Goal: Navigation & Orientation: Find specific page/section

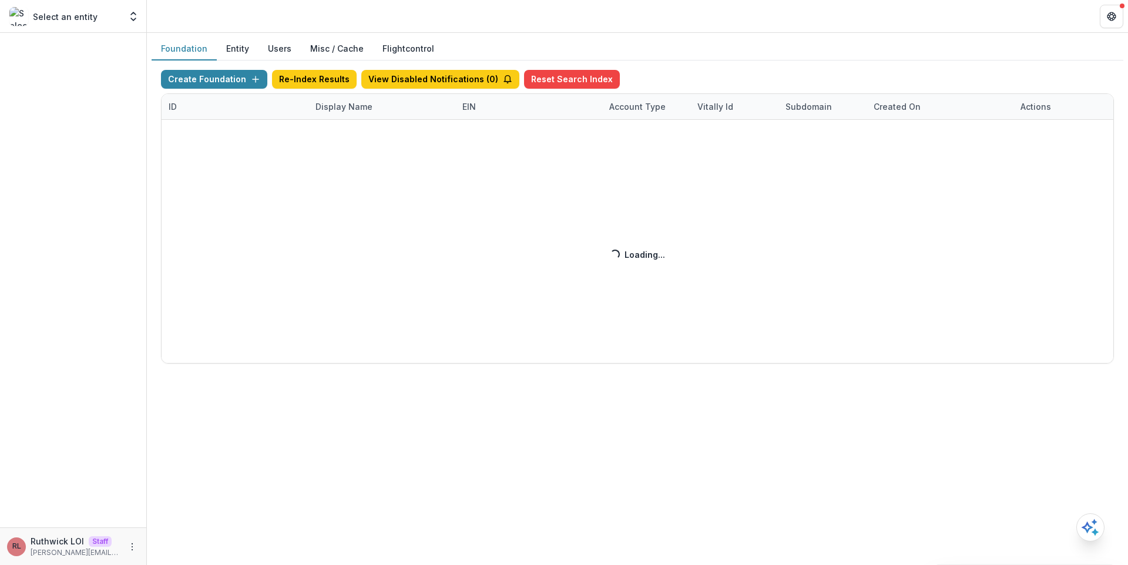
click at [371, 105] on div "Create Foundation Re-Index Results View Disabled Notifications ( 0 ) Reset Sear…" at bounding box center [637, 217] width 953 height 294
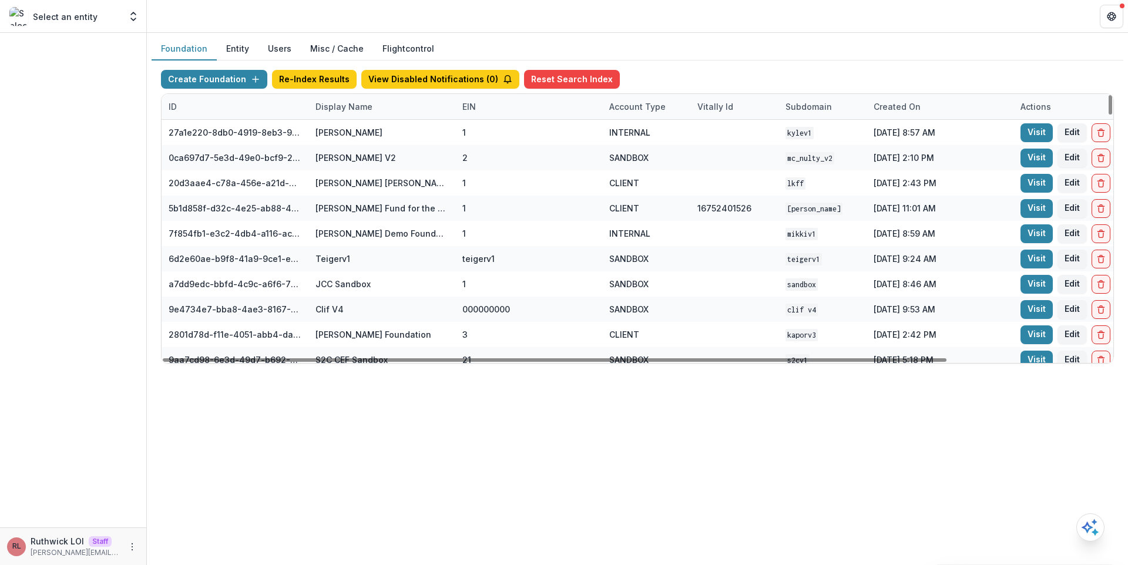
click at [368, 105] on div "Display Name" at bounding box center [343, 106] width 71 height 12
click at [372, 128] on input at bounding box center [381, 133] width 141 height 19
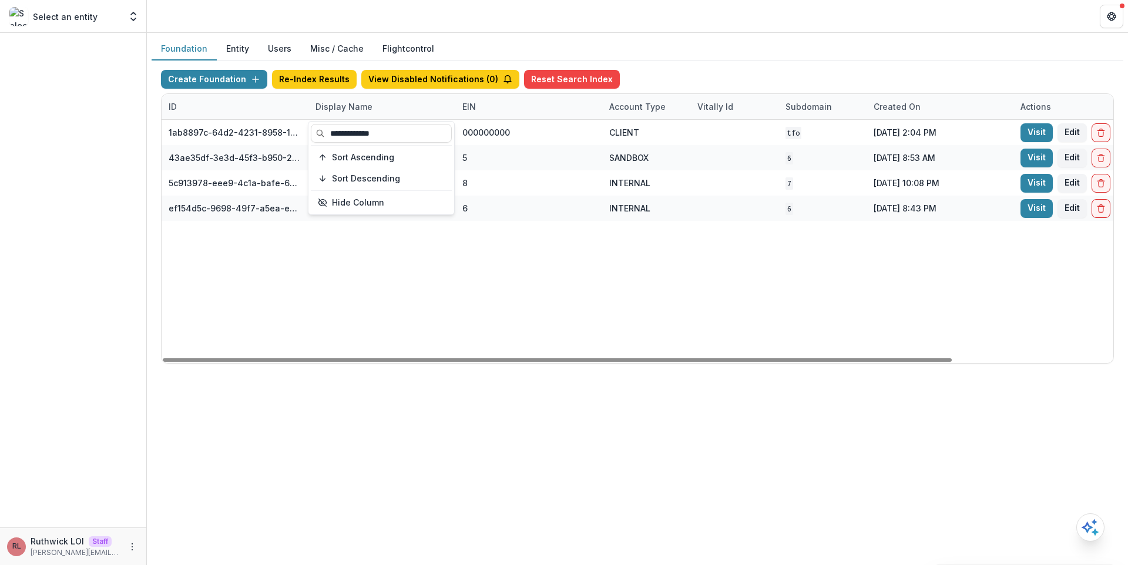
type input "**********"
click at [743, 244] on div "1ab8897c-64d2-4231-8958-1413730cfce8 The Family Office 000000000 CLIENT TFO [DA…" at bounding box center [735, 241] width 1146 height 243
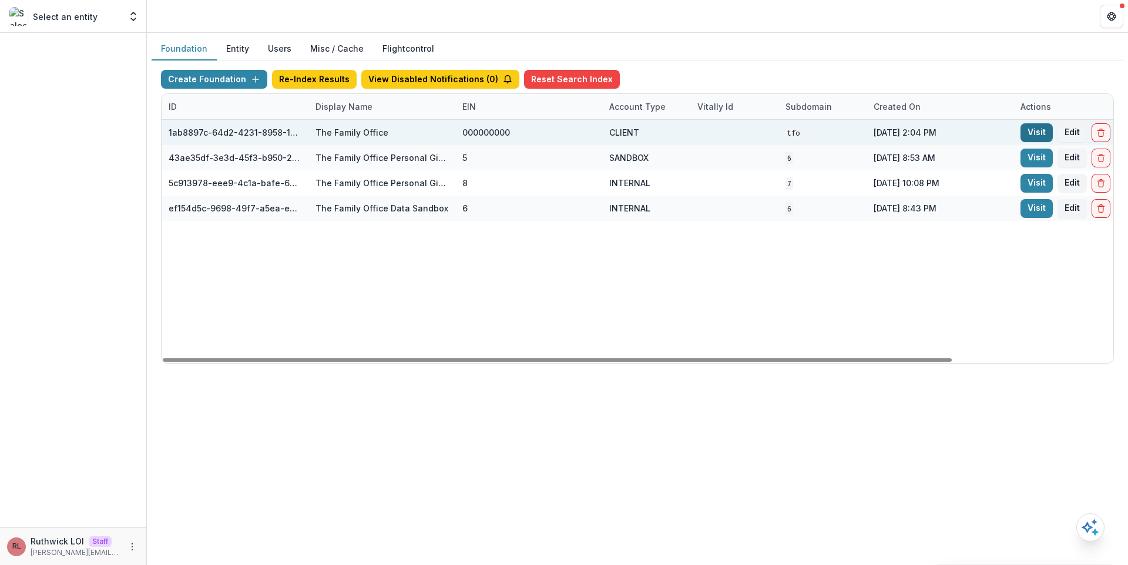
click at [1032, 134] on link "Visit" at bounding box center [1036, 132] width 32 height 19
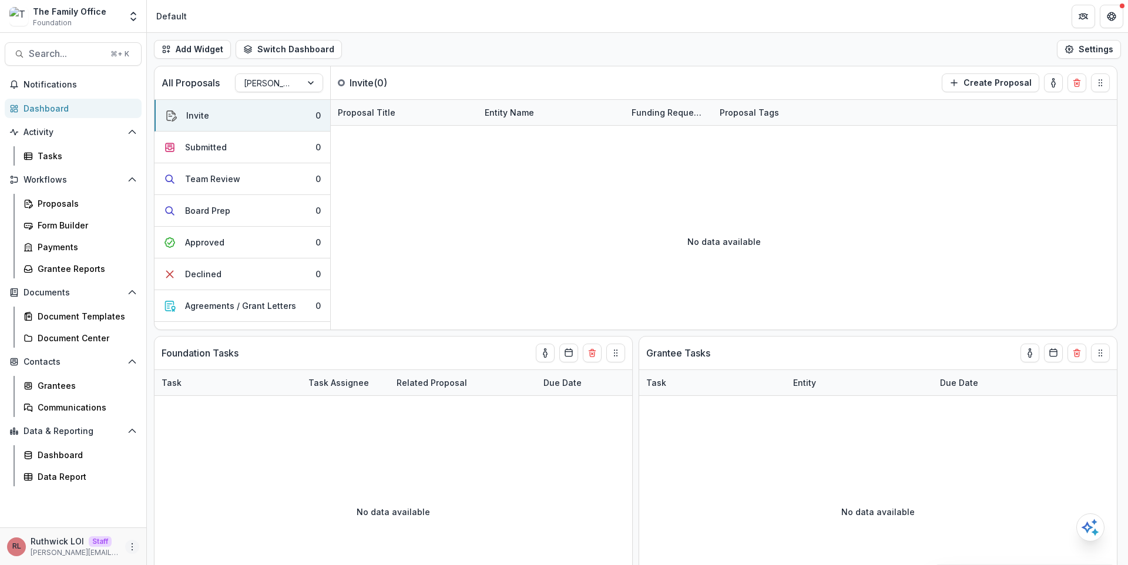
click at [133, 550] on icon "More" at bounding box center [131, 546] width 9 height 9
click at [190, 519] on link "User Settings" at bounding box center [210, 521] width 126 height 19
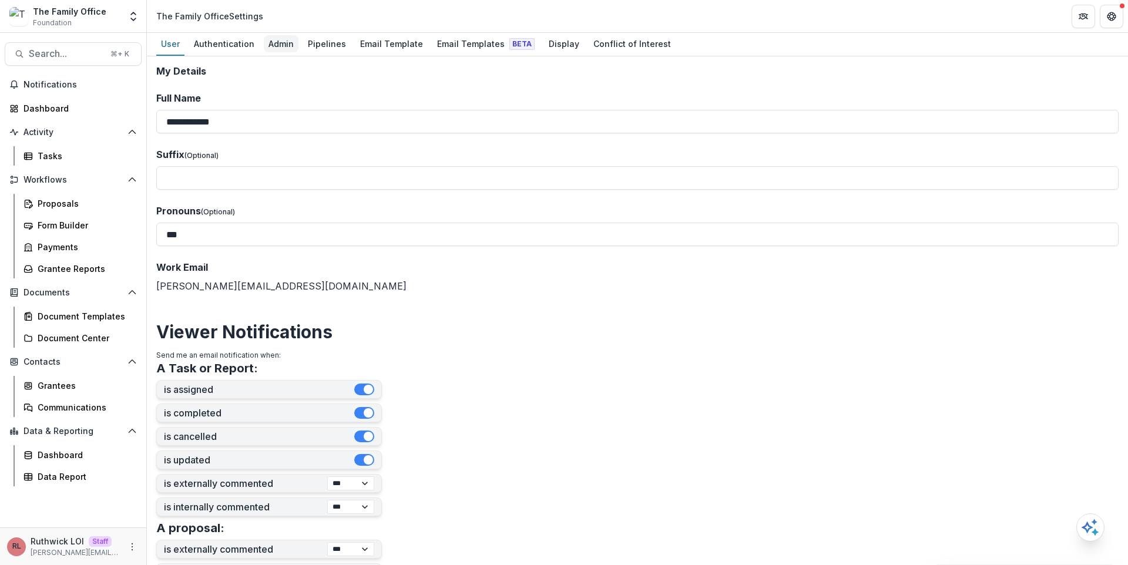
click at [281, 45] on div "Admin" at bounding box center [281, 43] width 35 height 17
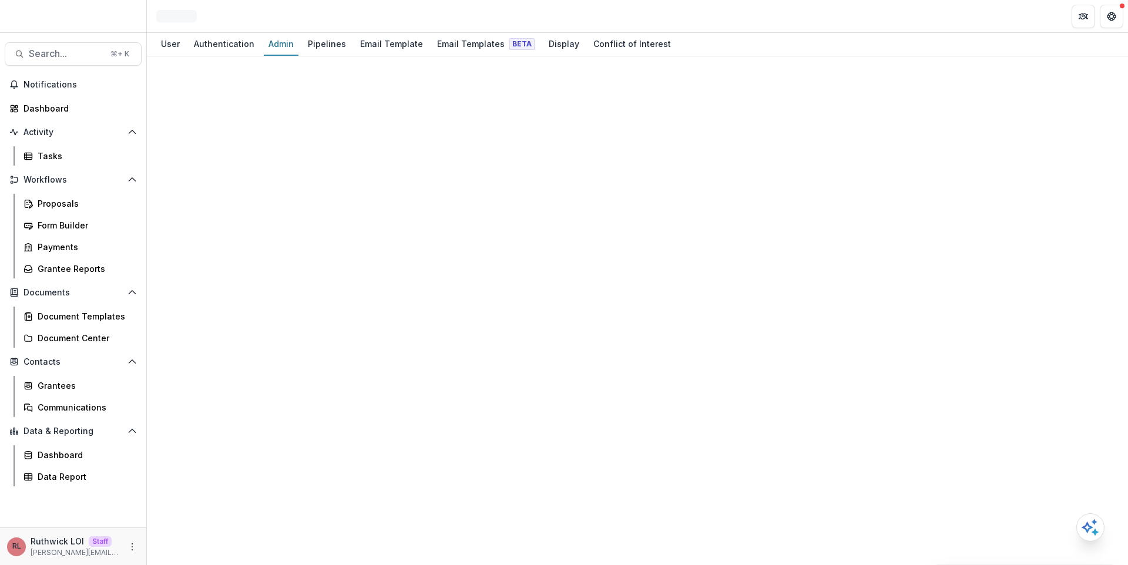
click at [662, 90] on div at bounding box center [637, 310] width 981 height 509
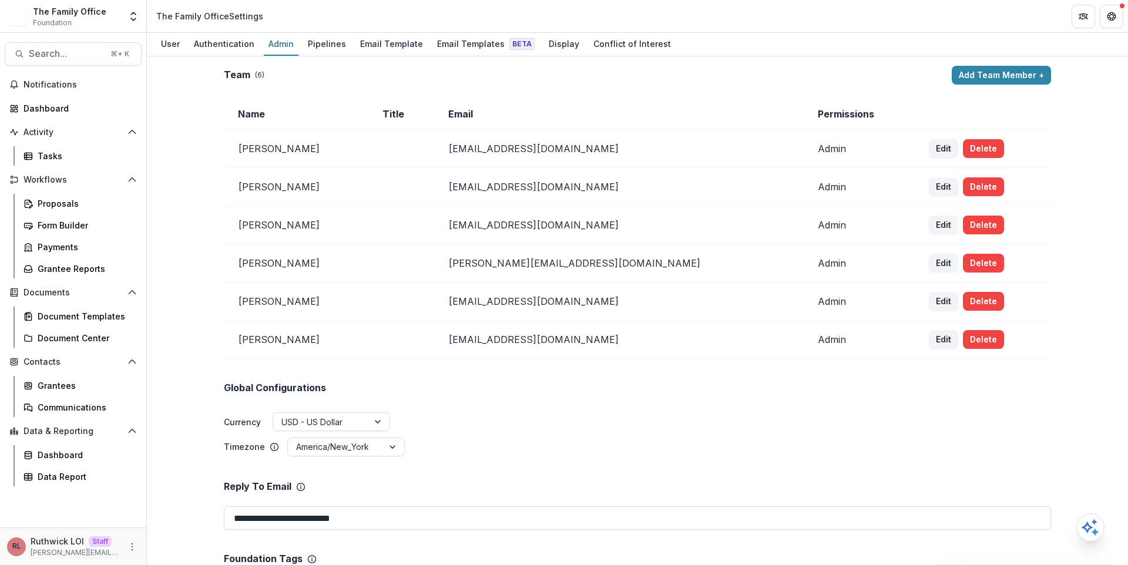
scroll to position [1368, 0]
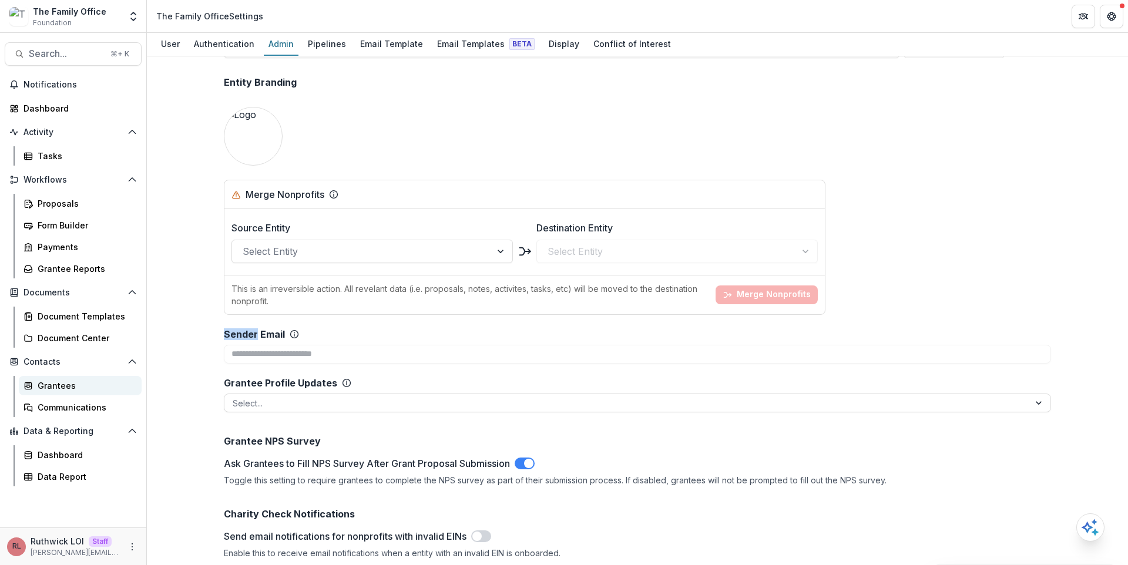
click at [93, 387] on div "Grantees" at bounding box center [85, 385] width 95 height 12
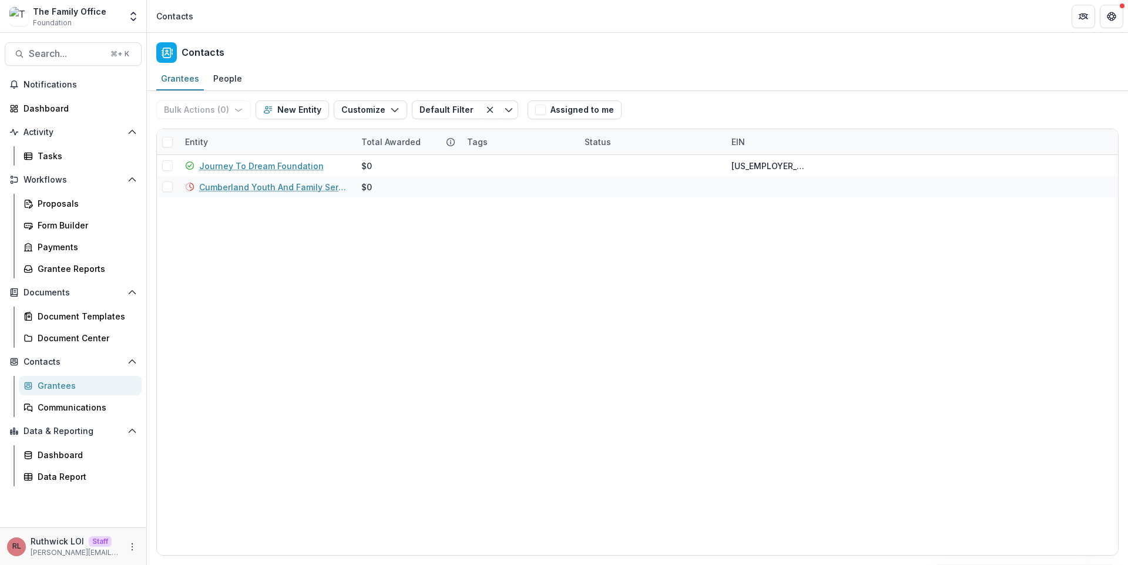
click at [403, 285] on div "Journey To Dream Foundation $0 20-1209865 Cumberland Youth And Family Services …" at bounding box center [637, 355] width 961 height 400
